Goal: Check status: Check status

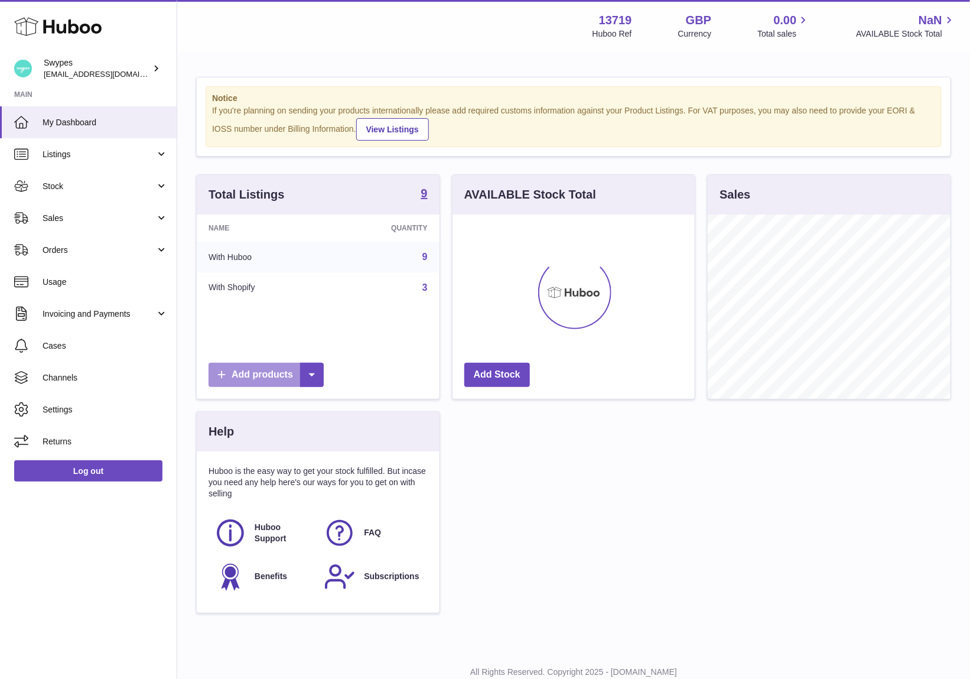
scroll to position [184, 243]
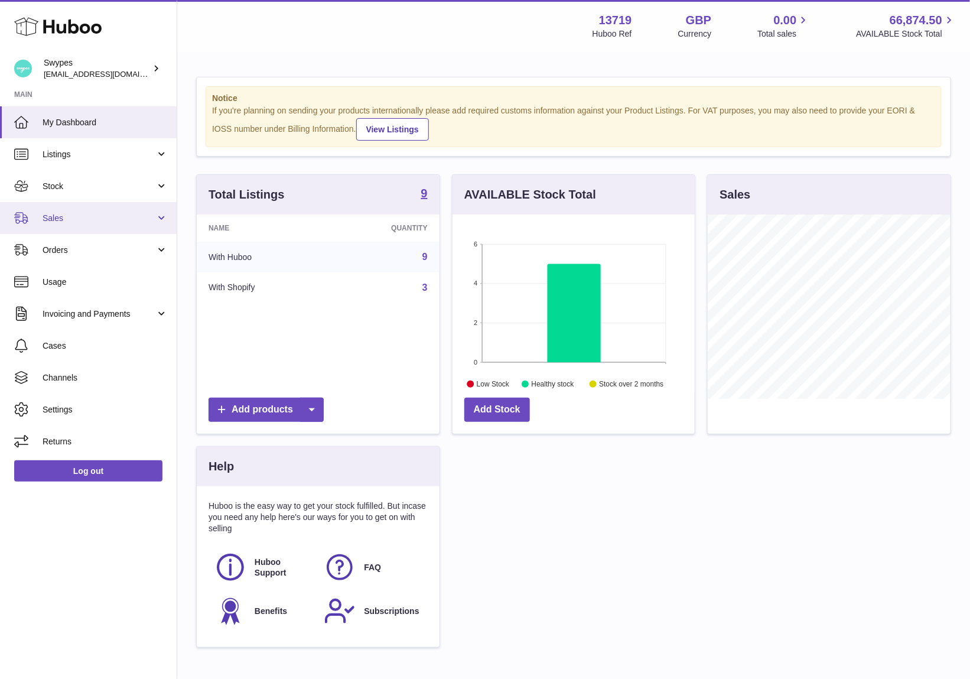
click at [92, 216] on span "Sales" at bounding box center [99, 218] width 113 height 11
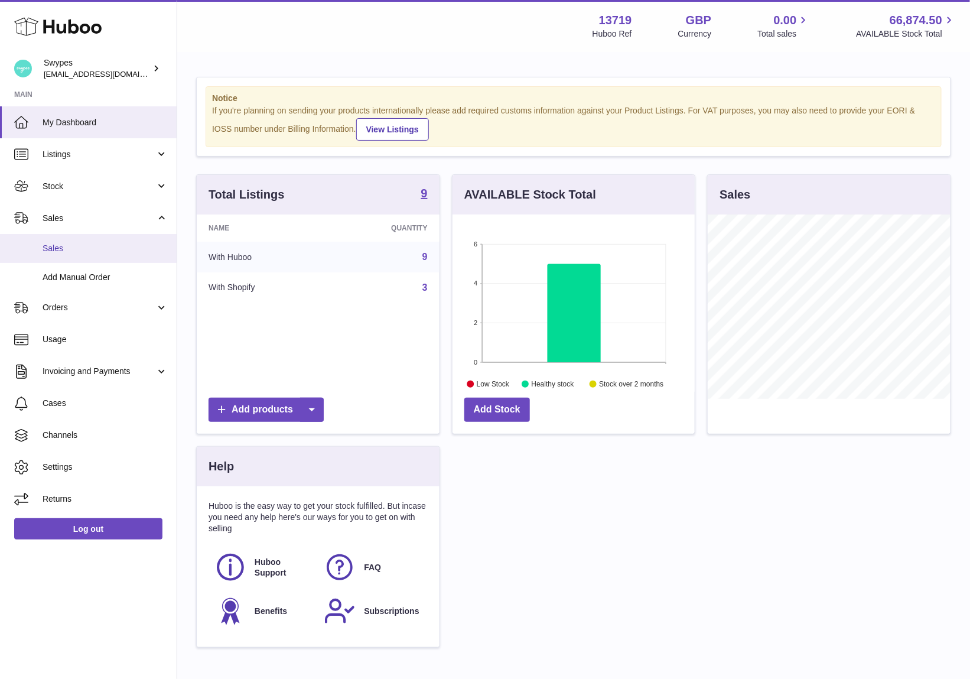
click at [91, 243] on span "Sales" at bounding box center [105, 248] width 125 height 11
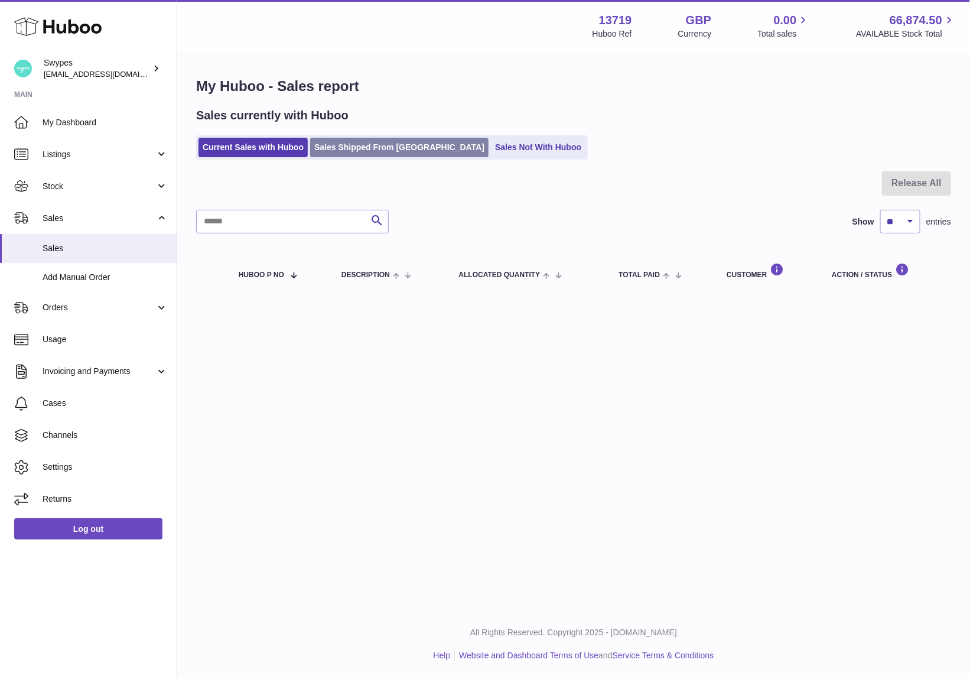
click at [338, 154] on link "Sales Shipped From Huboo" at bounding box center [399, 148] width 178 height 20
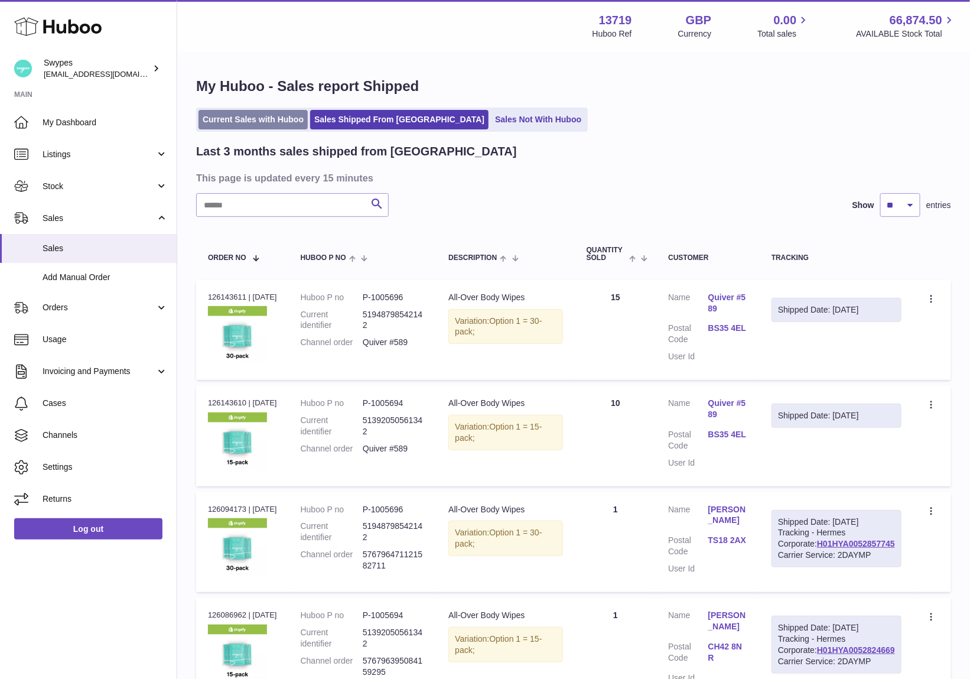
click at [281, 121] on link "Current Sales with Huboo" at bounding box center [253, 120] width 109 height 20
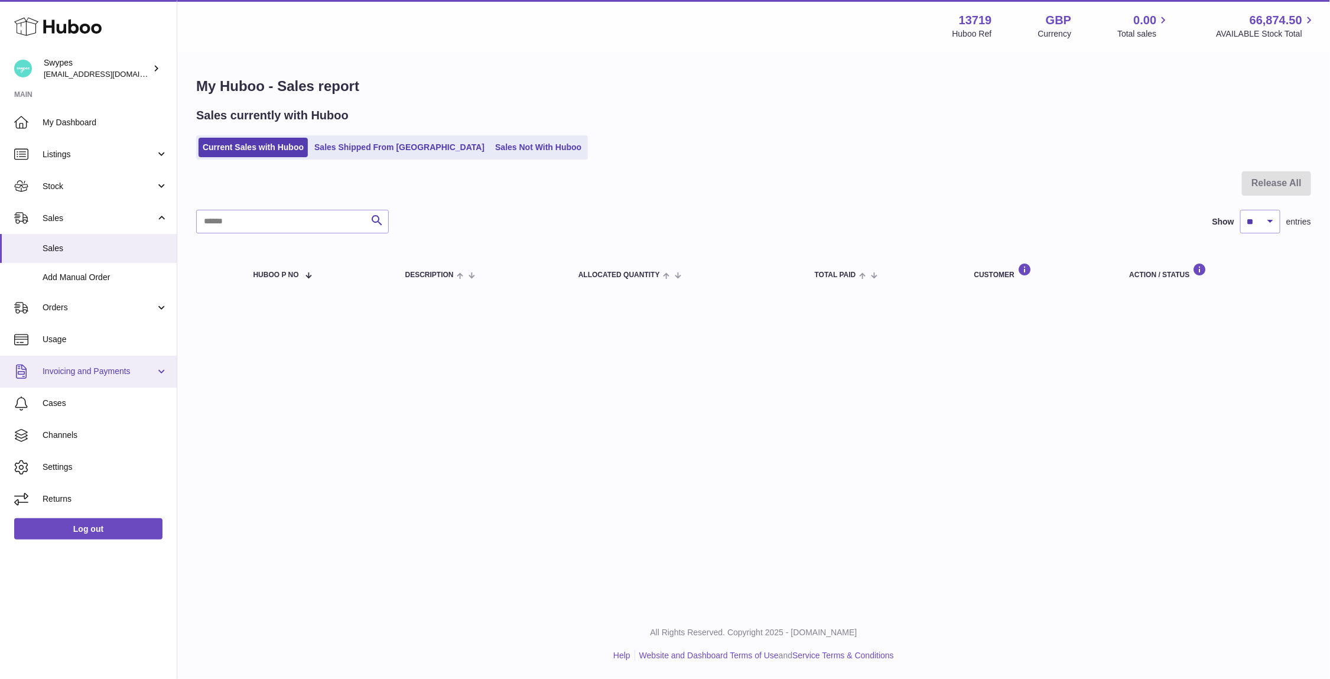
click at [121, 366] on span "Invoicing and Payments" at bounding box center [99, 371] width 113 height 11
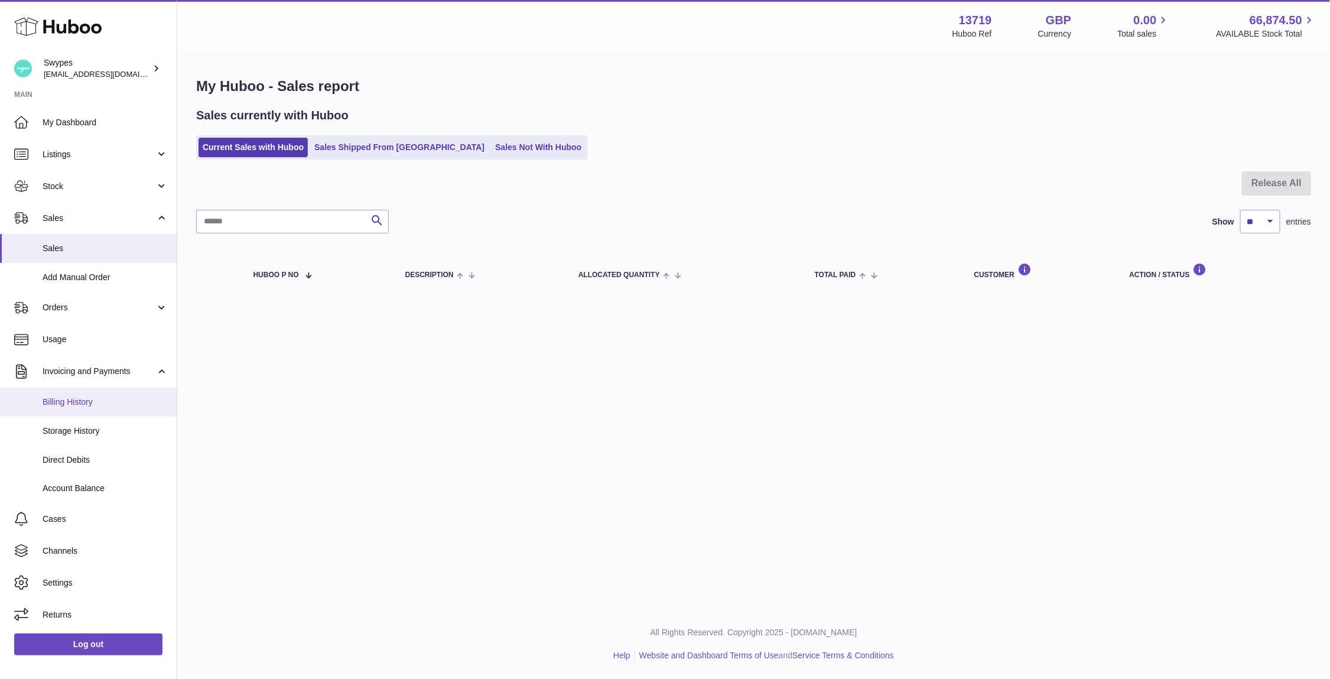
click at [87, 404] on span "Billing History" at bounding box center [105, 402] width 125 height 11
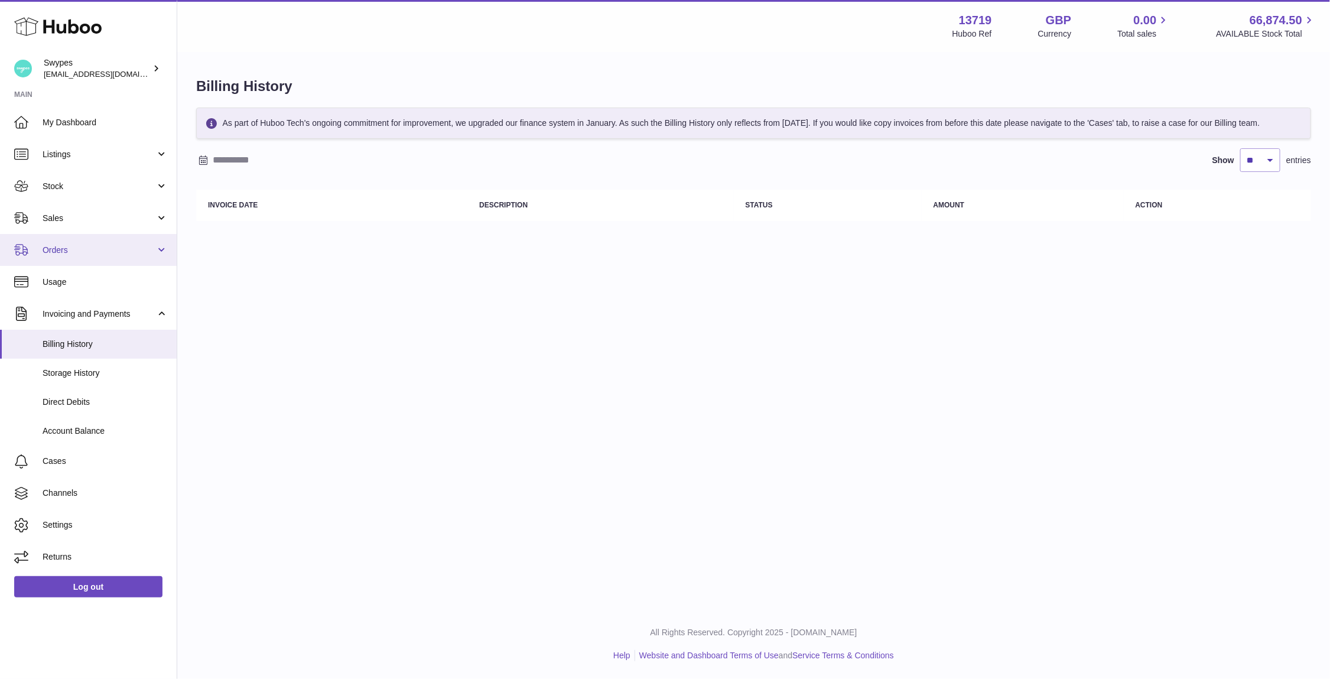
click at [100, 252] on span "Orders" at bounding box center [99, 250] width 113 height 11
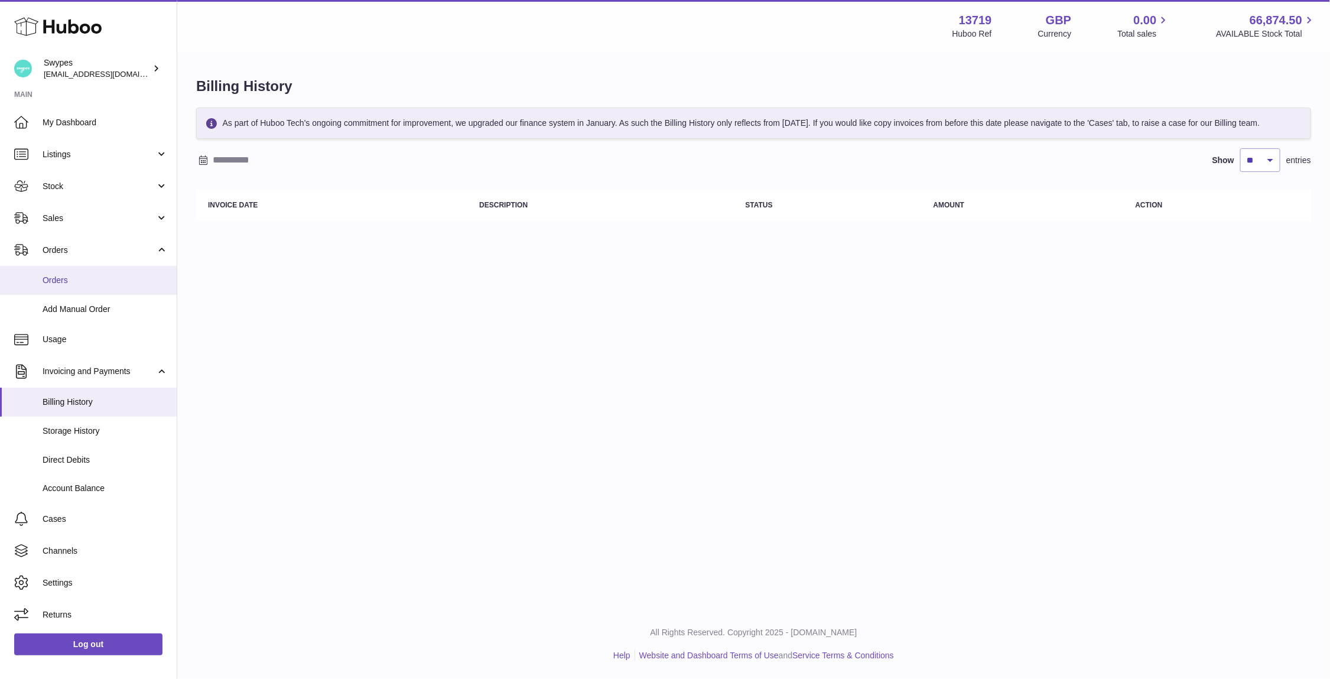
click at [100, 275] on span "Orders" at bounding box center [105, 280] width 125 height 11
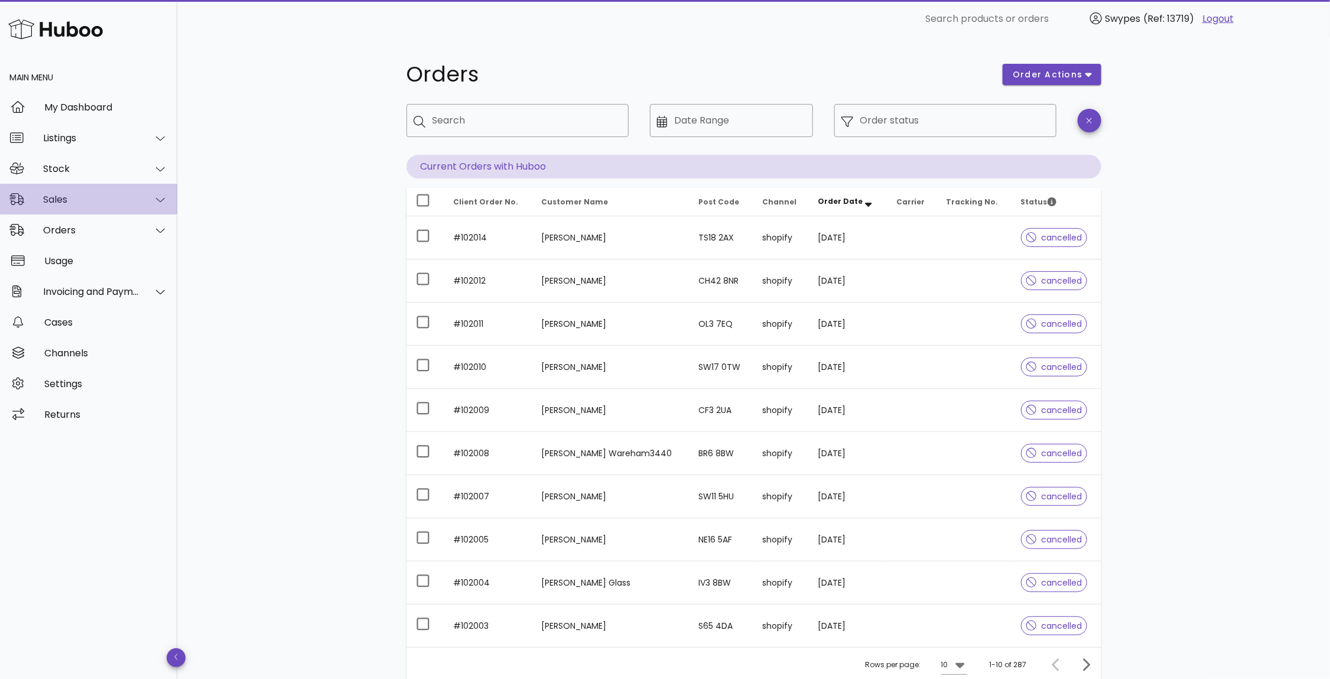
click at [128, 199] on div "Sales" at bounding box center [91, 199] width 96 height 11
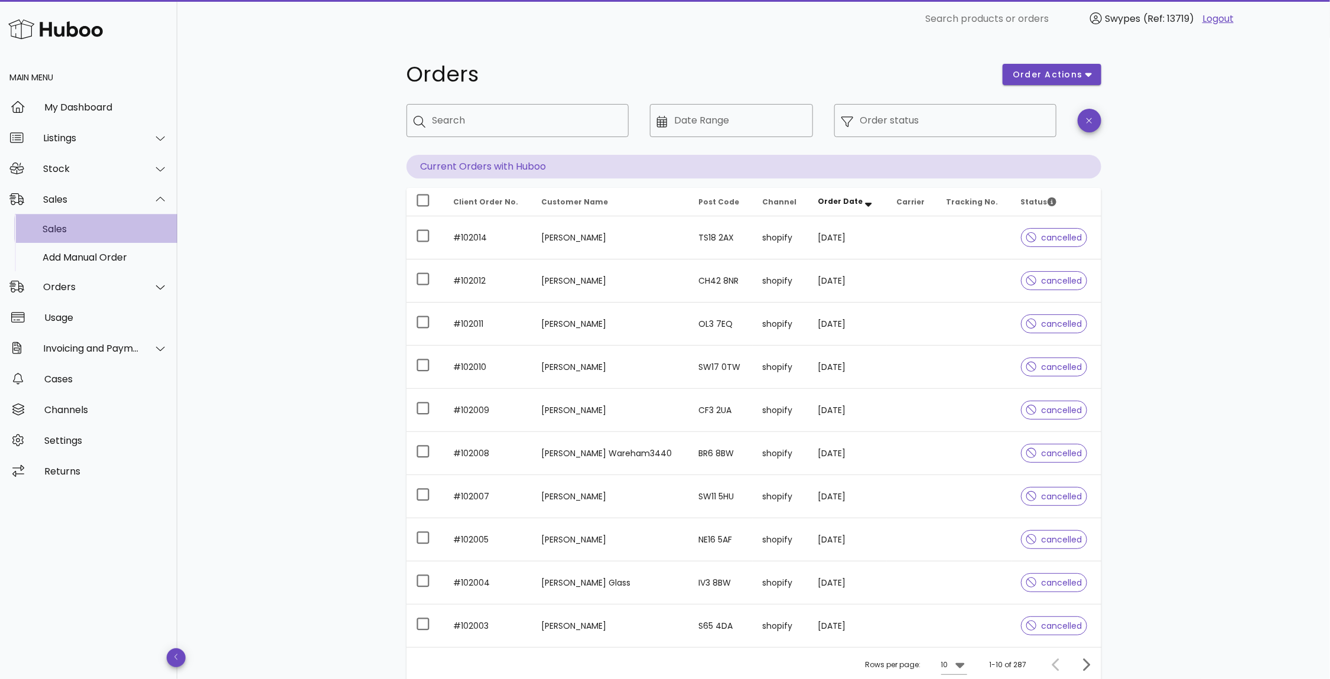
click at [128, 234] on div "Sales" at bounding box center [105, 228] width 125 height 11
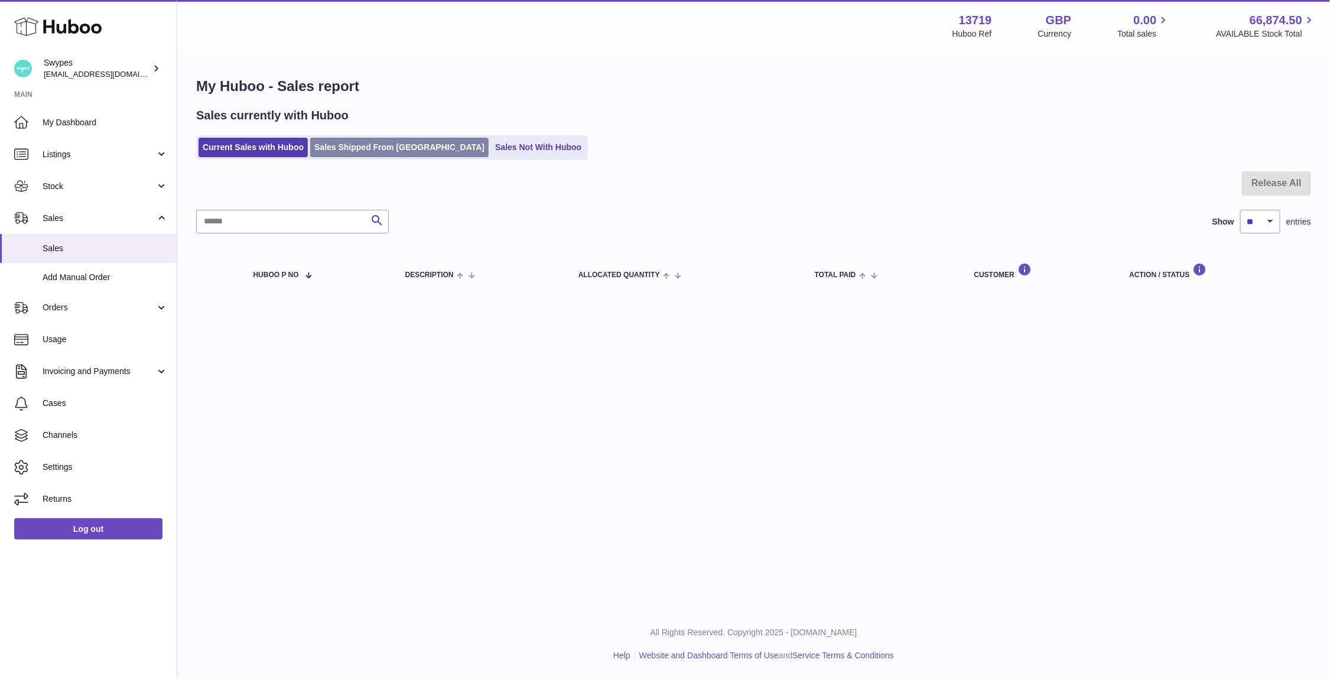
click at [358, 144] on link "Sales Shipped From Huboo" at bounding box center [399, 148] width 178 height 20
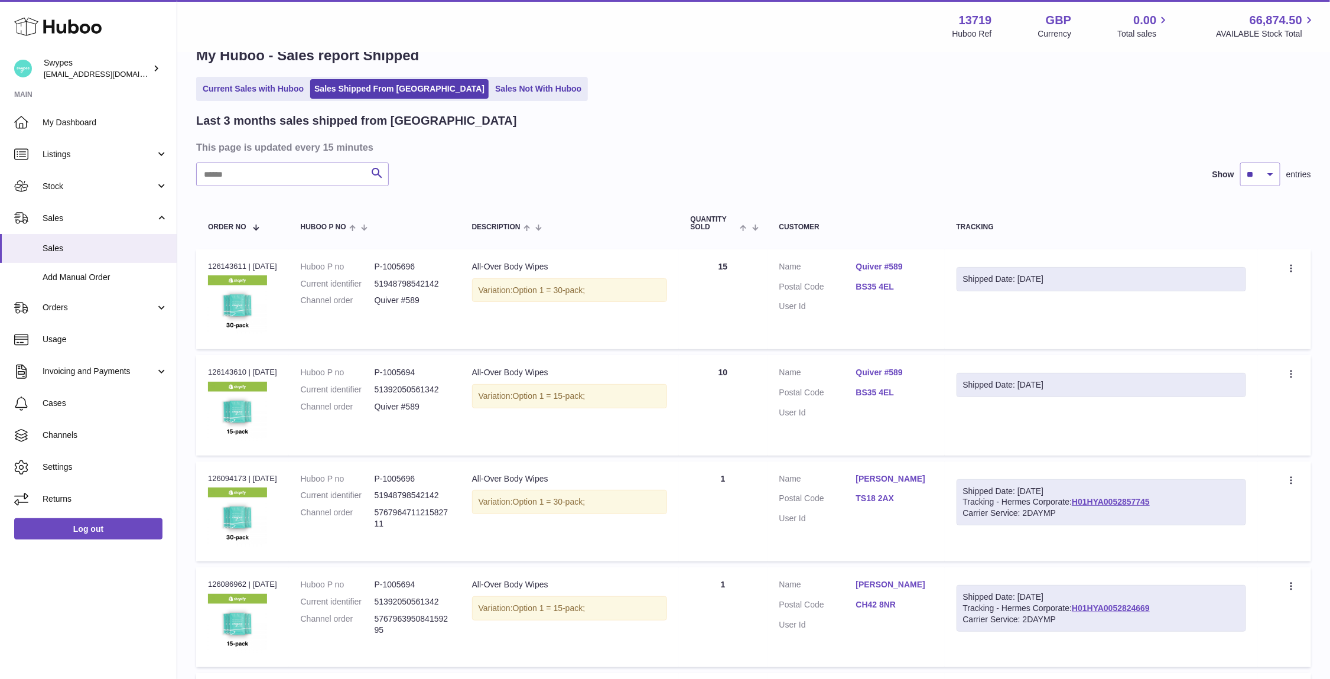
scroll to position [32, 0]
click at [265, 85] on link "Current Sales with Huboo" at bounding box center [253, 88] width 109 height 20
